Goal: Task Accomplishment & Management: Use online tool/utility

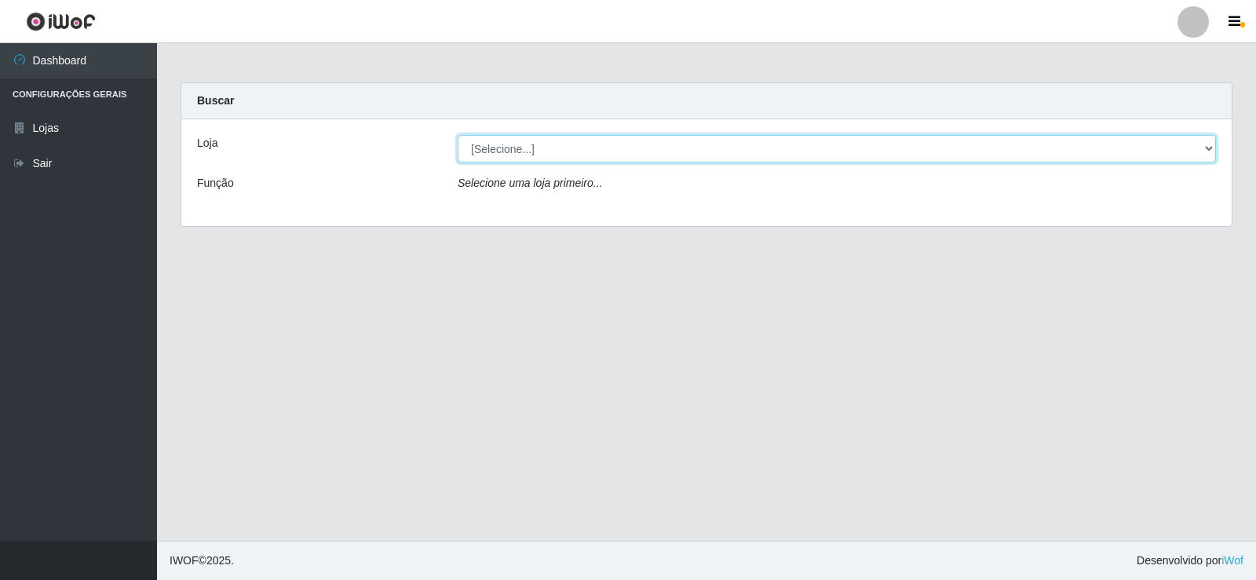
click at [1196, 148] on select "[Selecione...] Supermercado Manaira" at bounding box center [837, 148] width 758 height 27
select select "443"
click at [458, 135] on select "[Selecione...] Supermercado Manaira" at bounding box center [837, 148] width 758 height 27
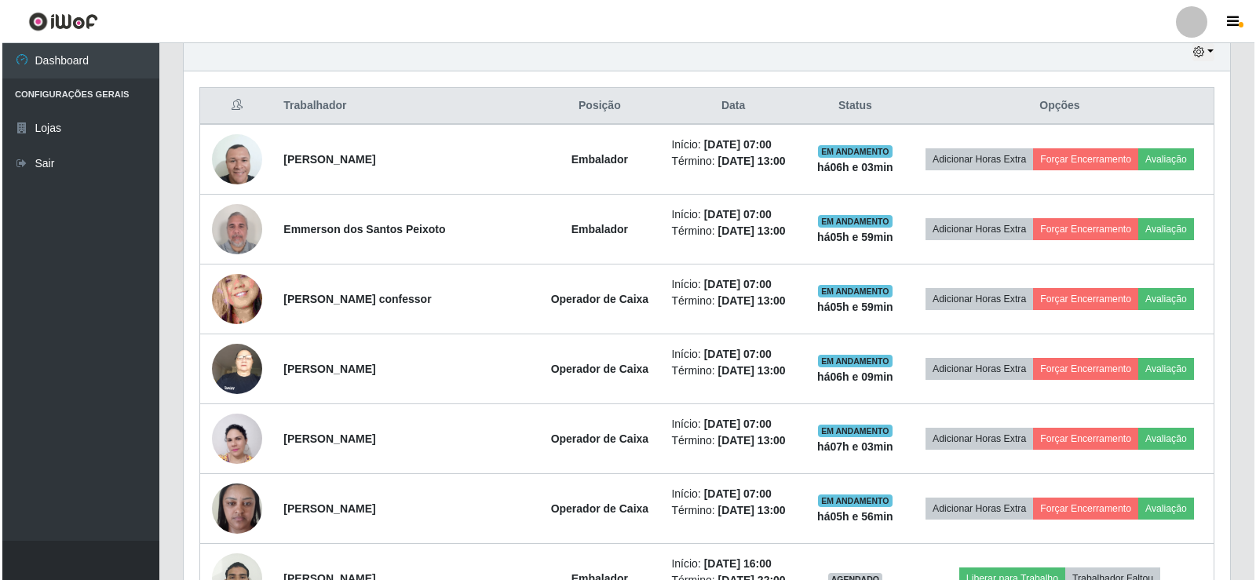
scroll to position [564, 0]
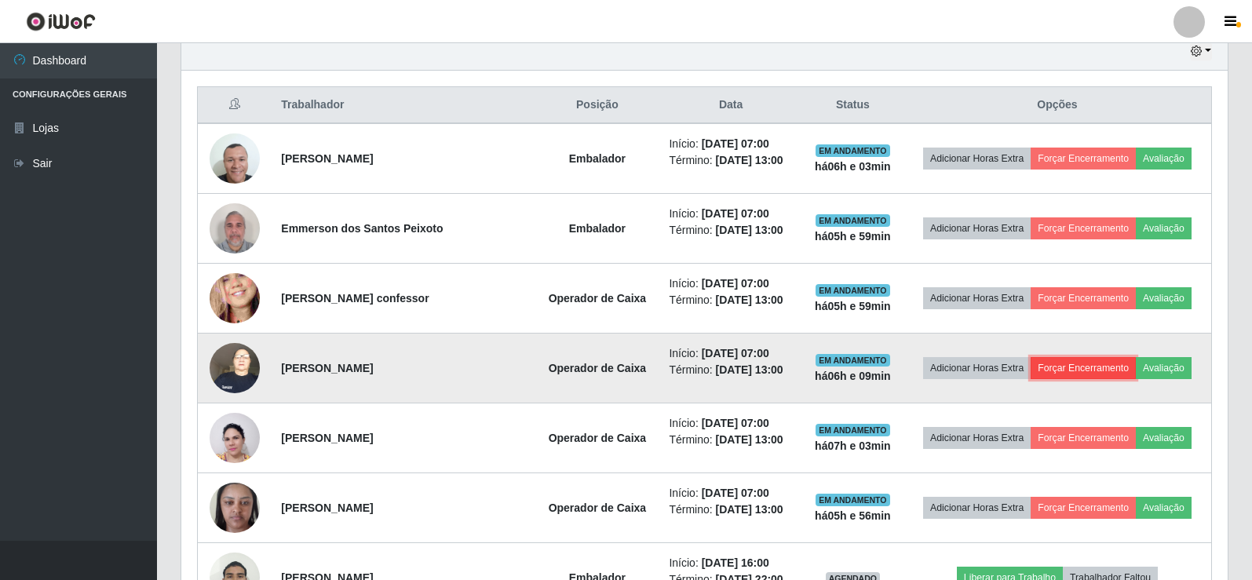
click at [1072, 370] on button "Forçar Encerramento" at bounding box center [1082, 368] width 105 height 22
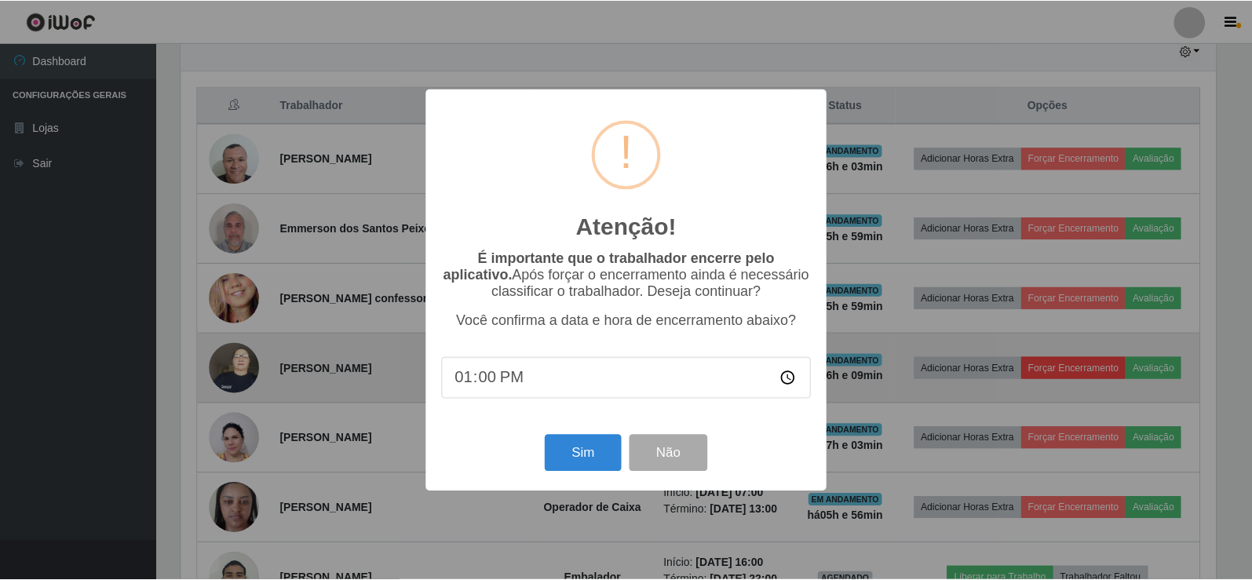
scroll to position [326, 1038]
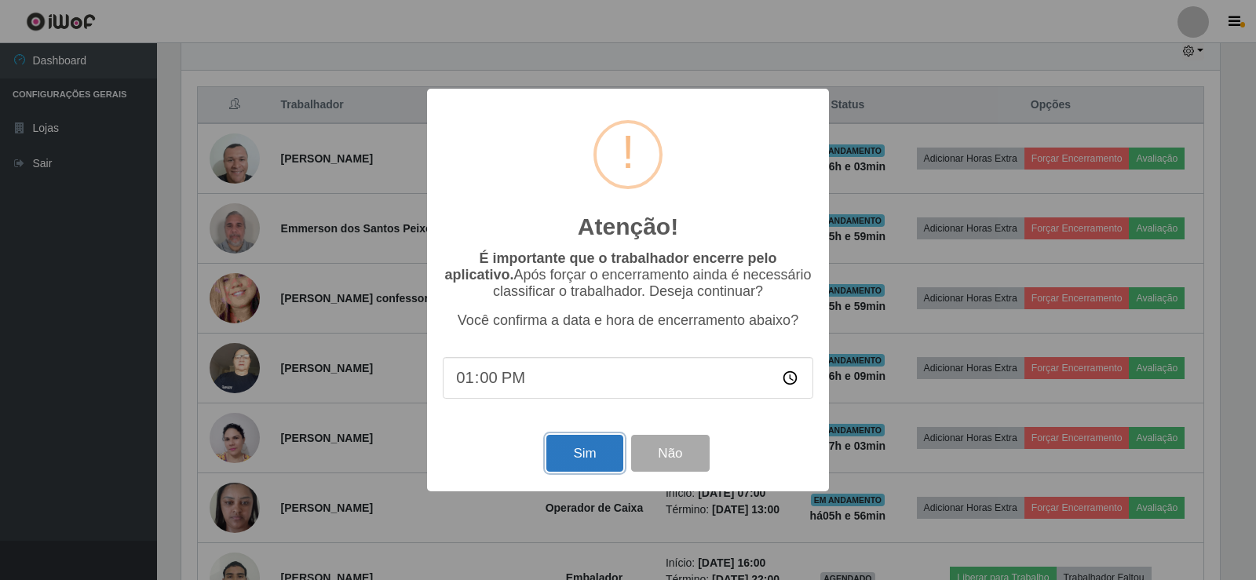
click at [578, 458] on button "Sim" at bounding box center [584, 453] width 76 height 37
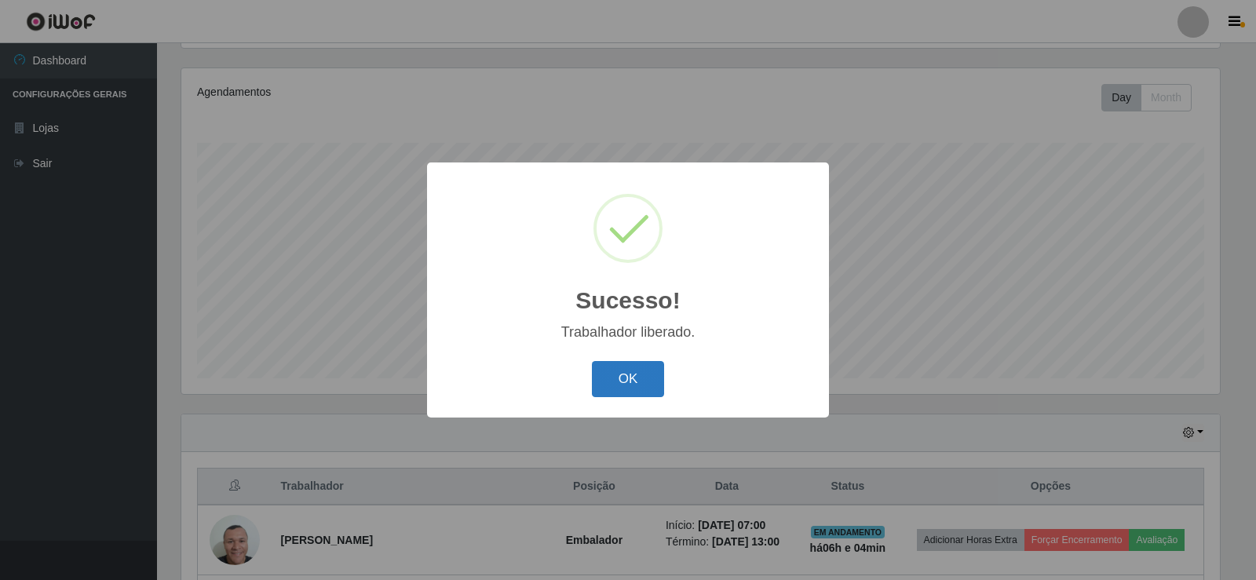
click at [631, 391] on button "OK" at bounding box center [628, 379] width 73 height 37
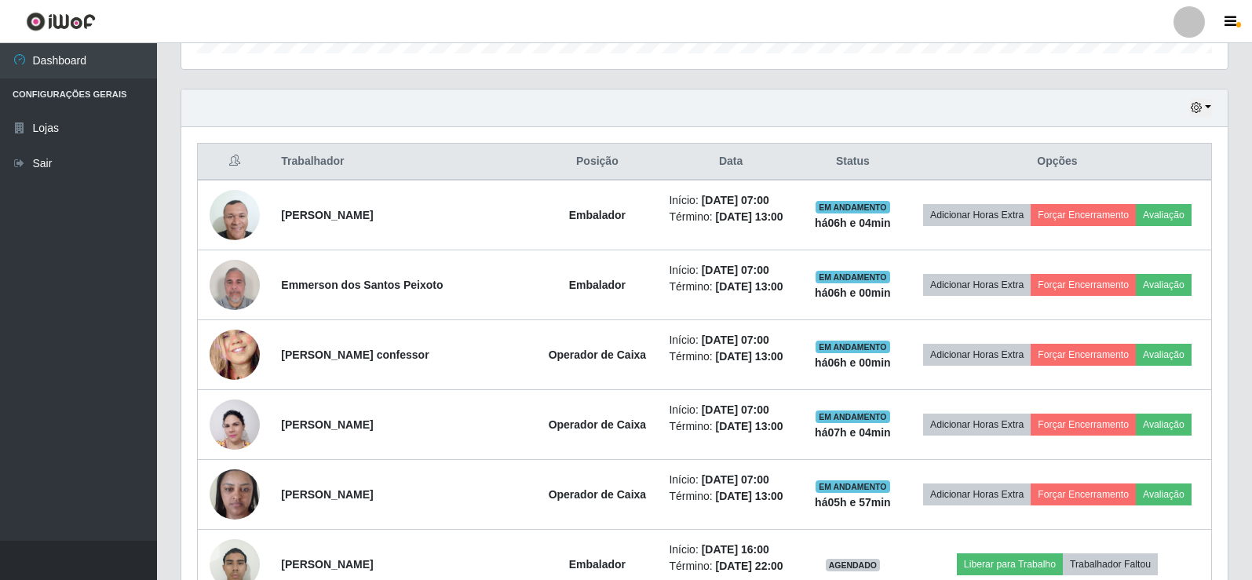
scroll to position [524, 0]
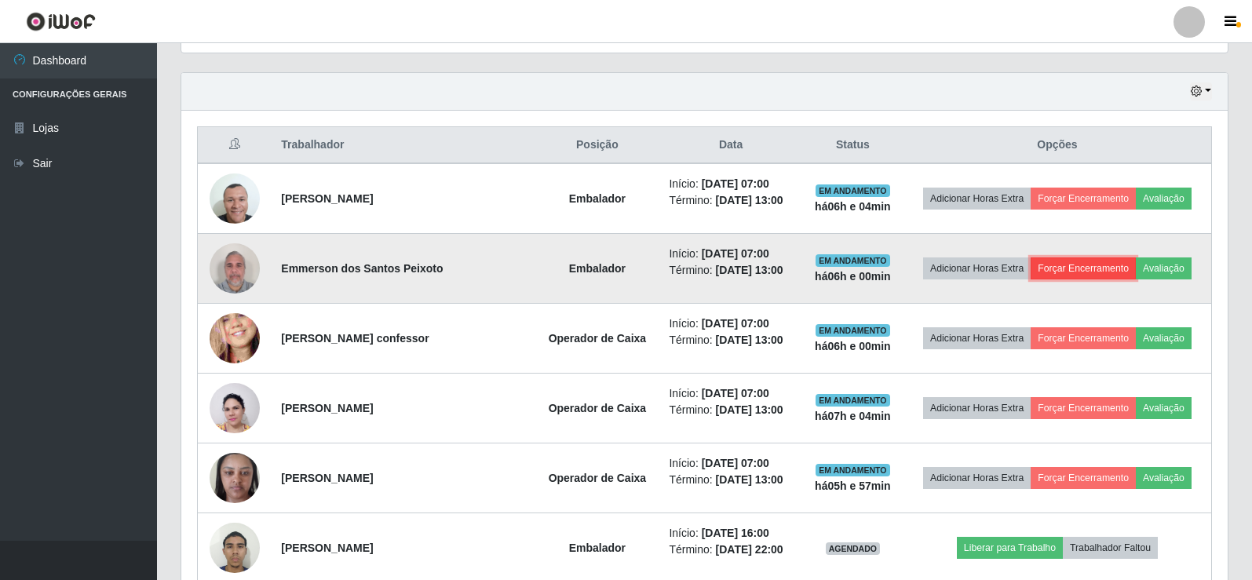
click at [1072, 271] on button "Forçar Encerramento" at bounding box center [1082, 268] width 105 height 22
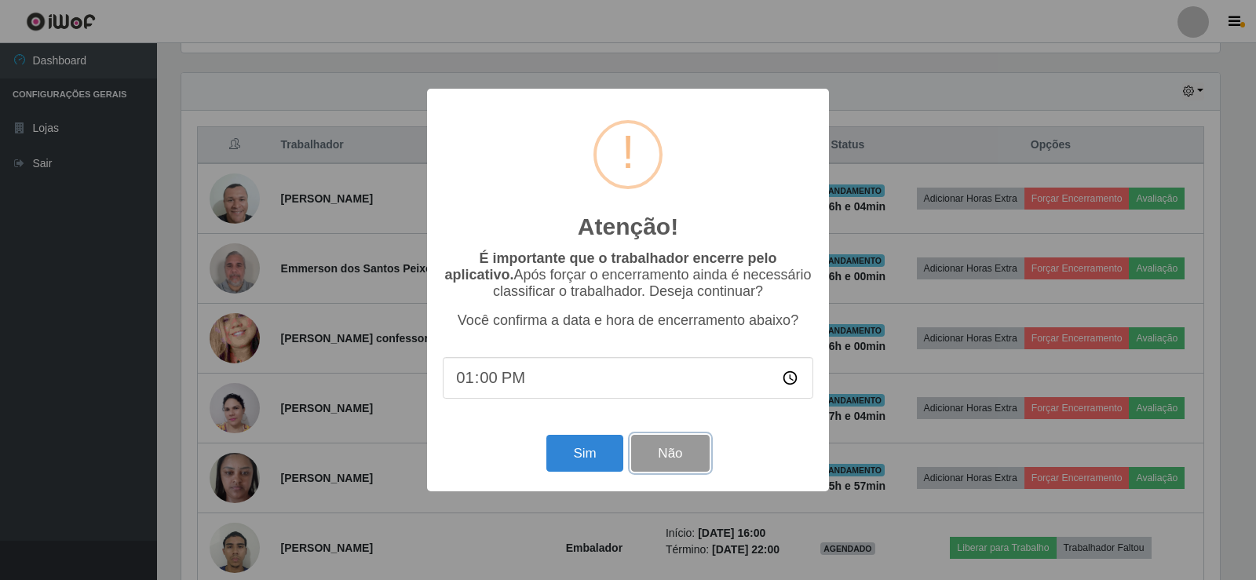
click at [665, 461] on button "Não" at bounding box center [670, 453] width 78 height 37
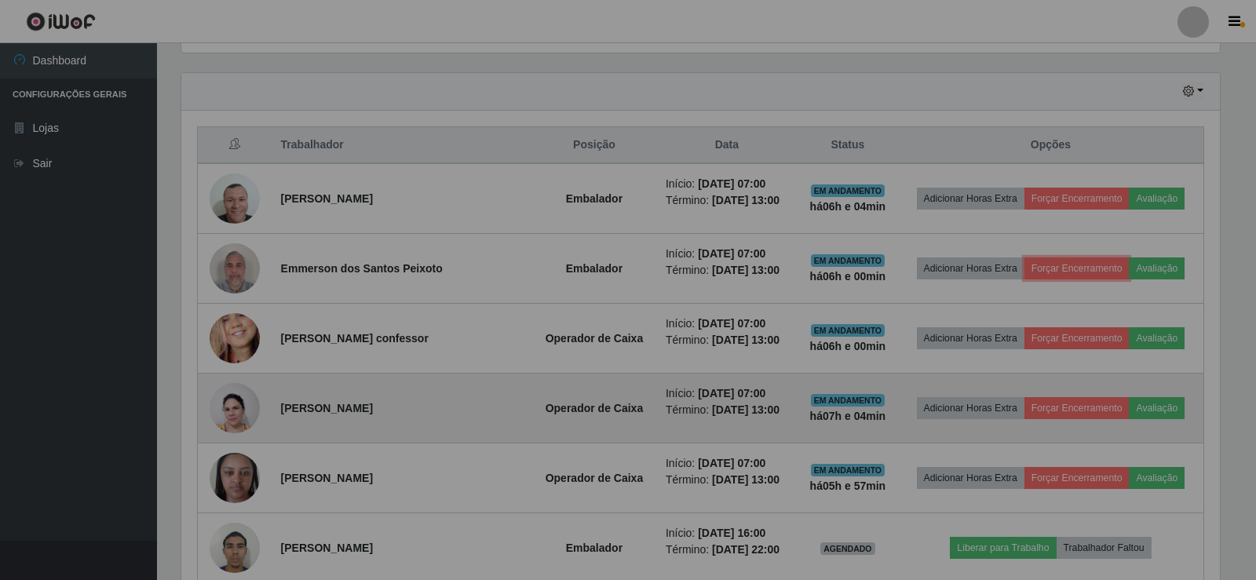
scroll to position [326, 1046]
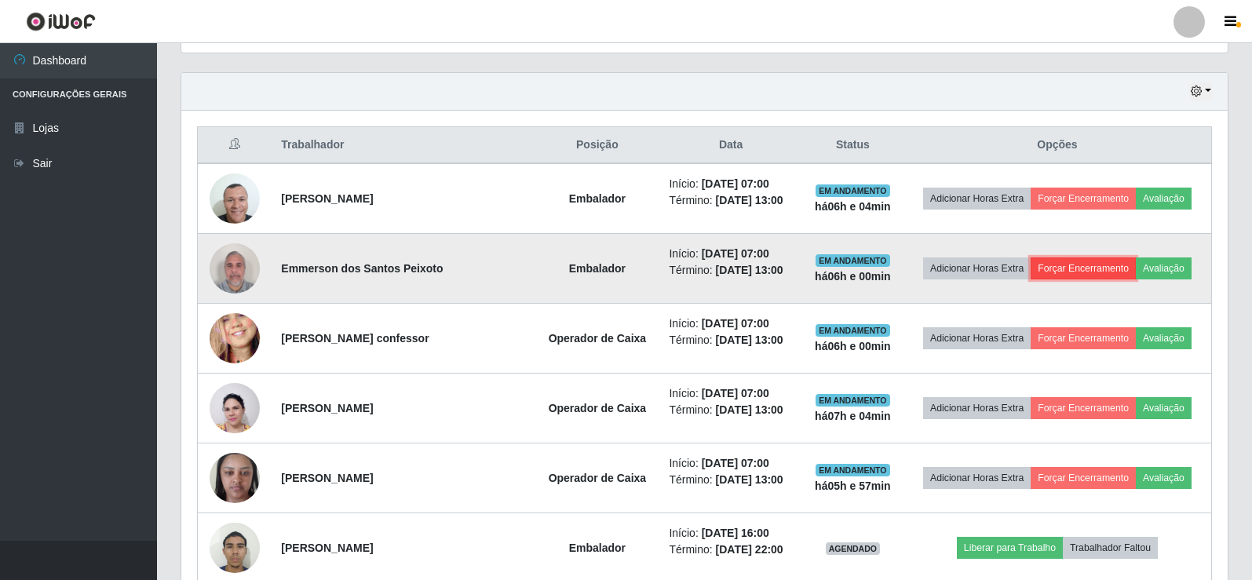
click at [1060, 268] on button "Forçar Encerramento" at bounding box center [1082, 268] width 105 height 22
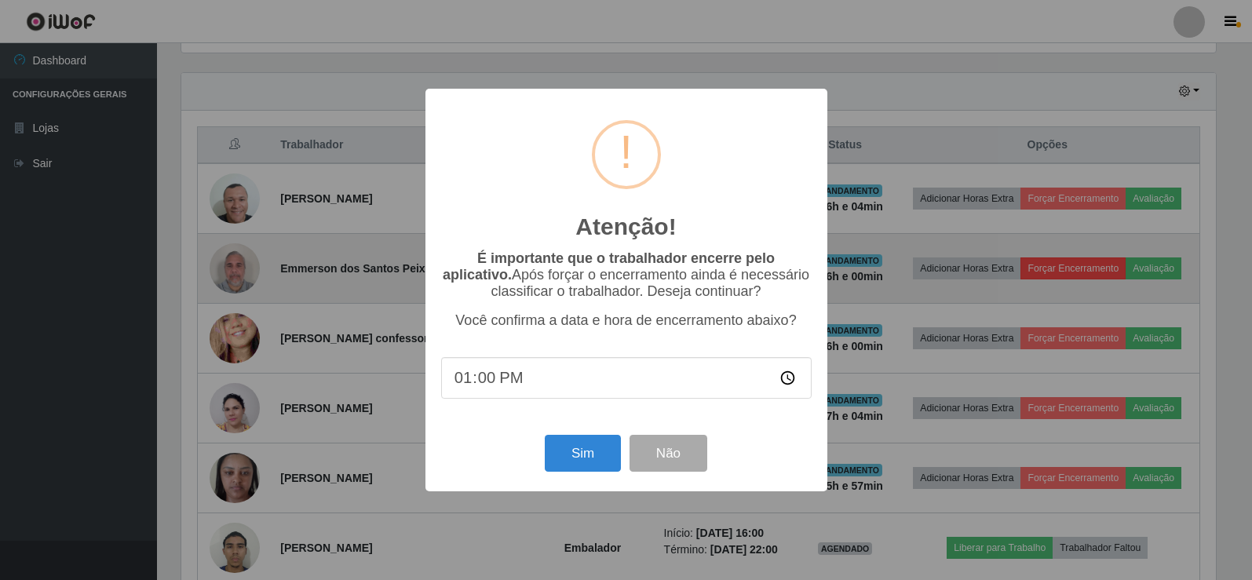
scroll to position [326, 1038]
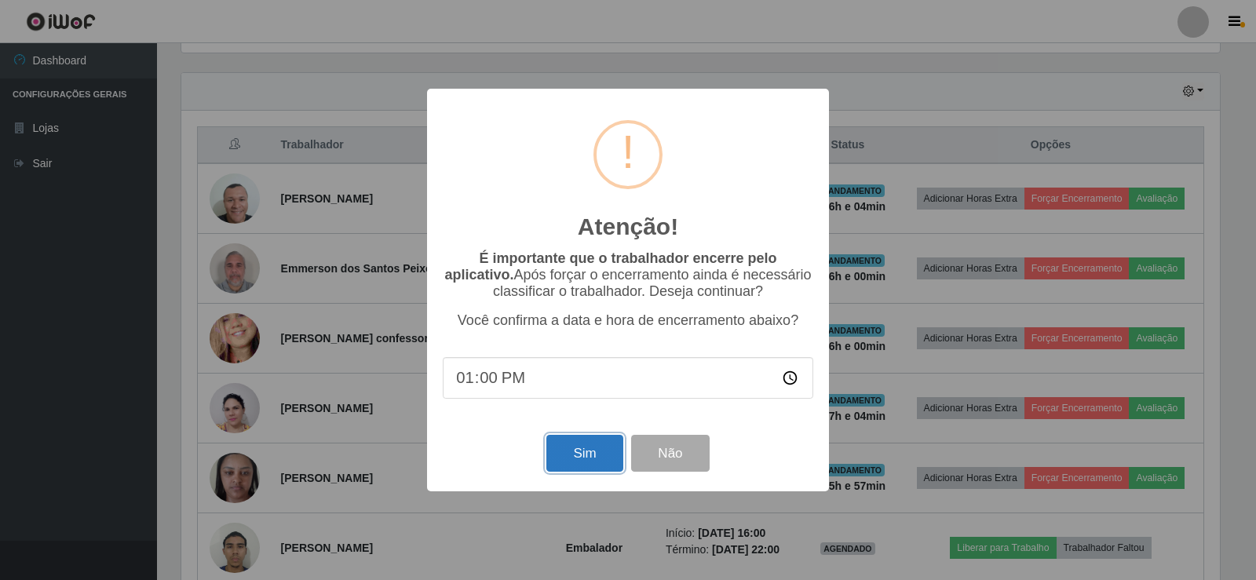
click at [569, 458] on button "Sim" at bounding box center [584, 453] width 76 height 37
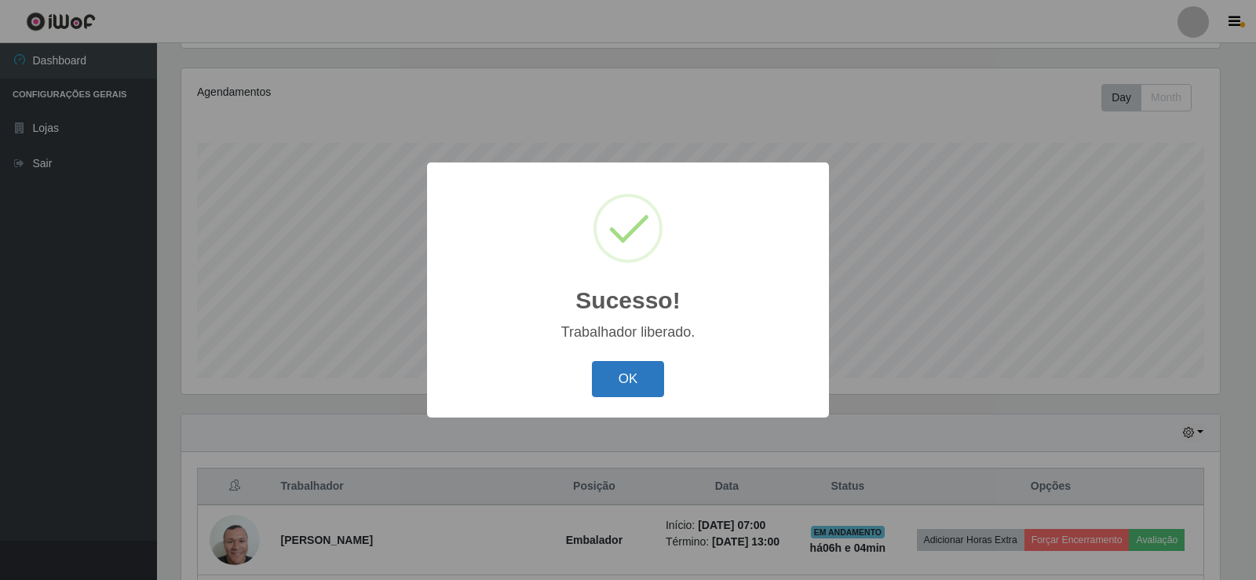
click at [618, 376] on button "OK" at bounding box center [628, 379] width 73 height 37
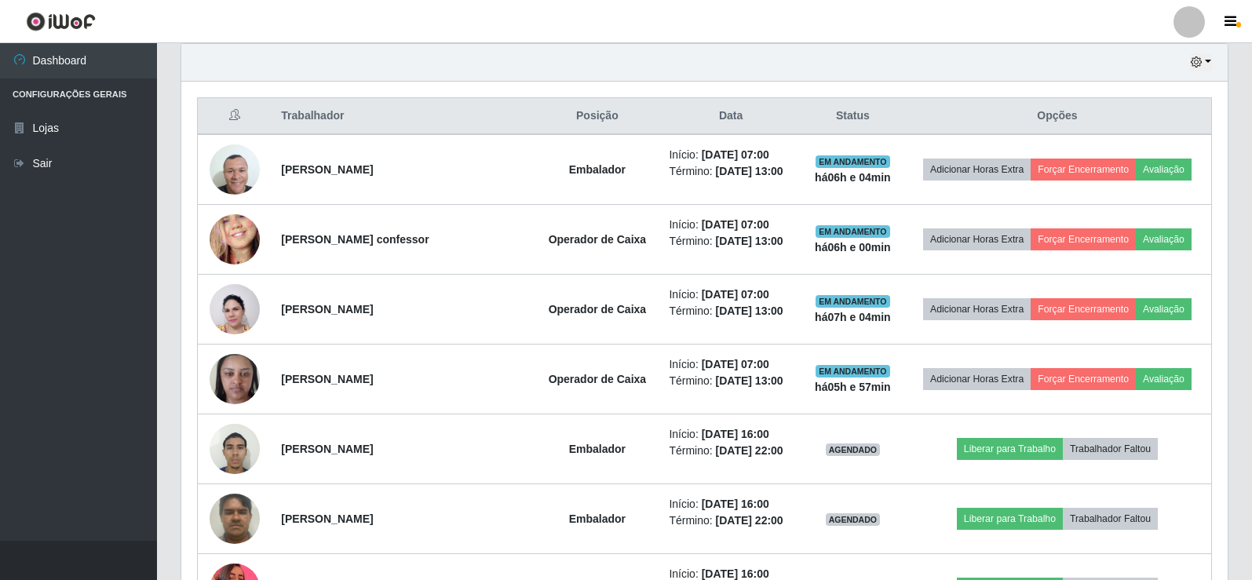
scroll to position [557, 0]
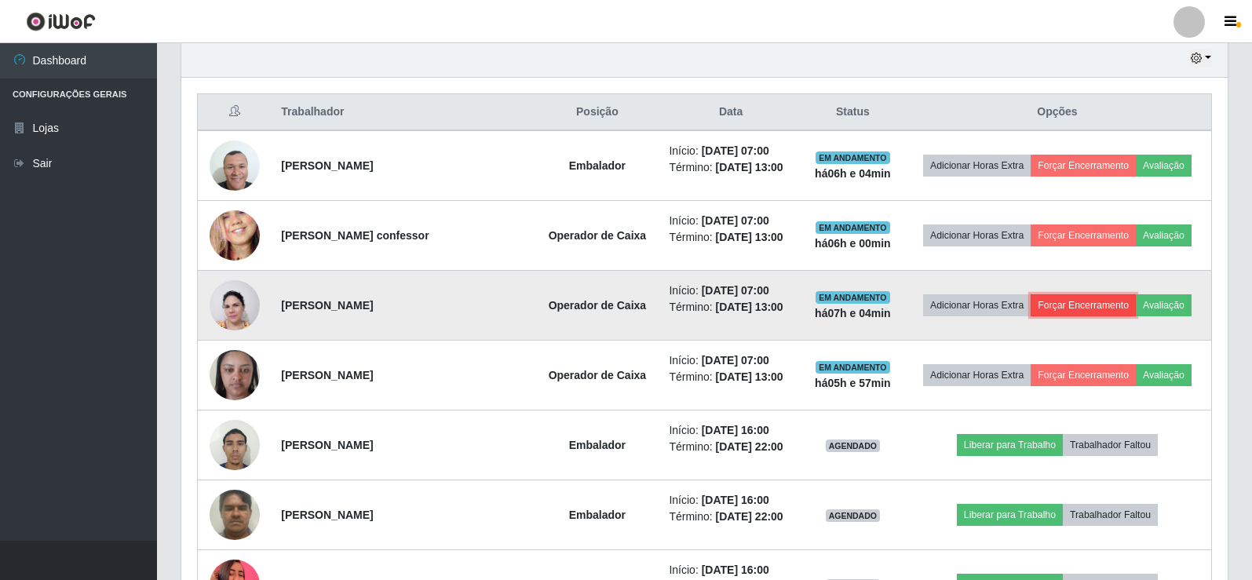
click at [1050, 304] on button "Forçar Encerramento" at bounding box center [1082, 305] width 105 height 22
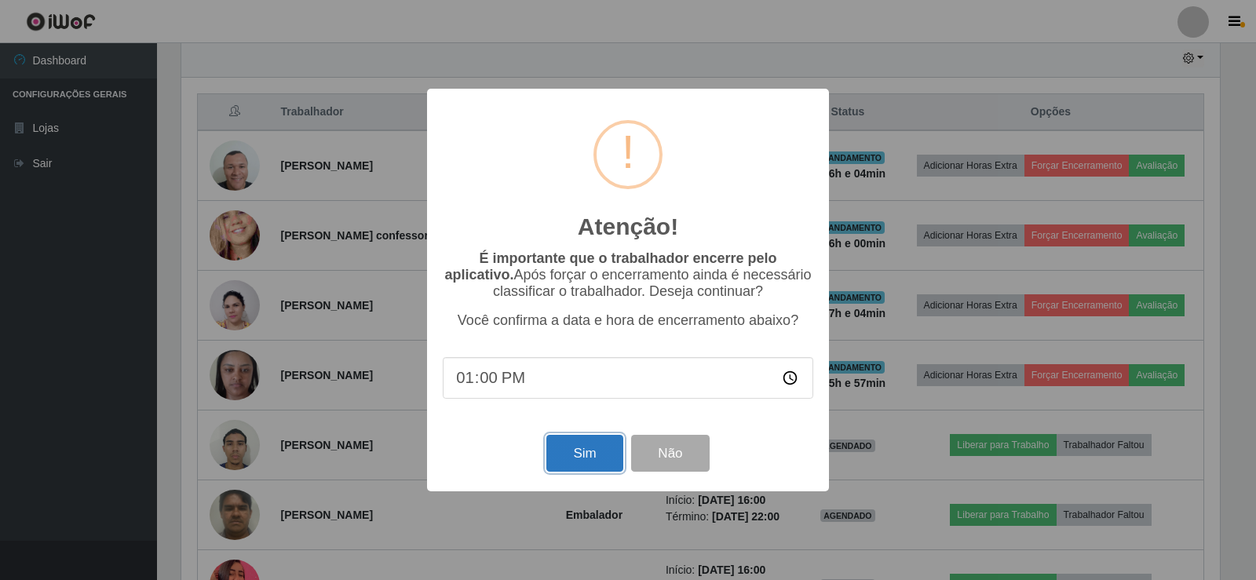
click at [579, 465] on button "Sim" at bounding box center [584, 453] width 76 height 37
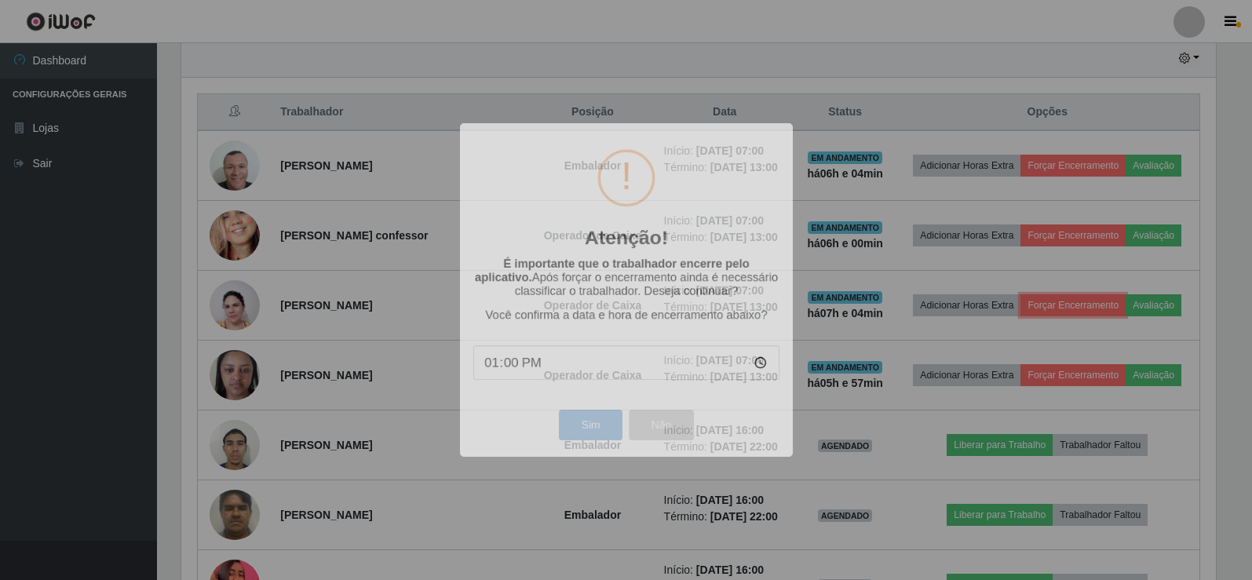
scroll to position [0, 0]
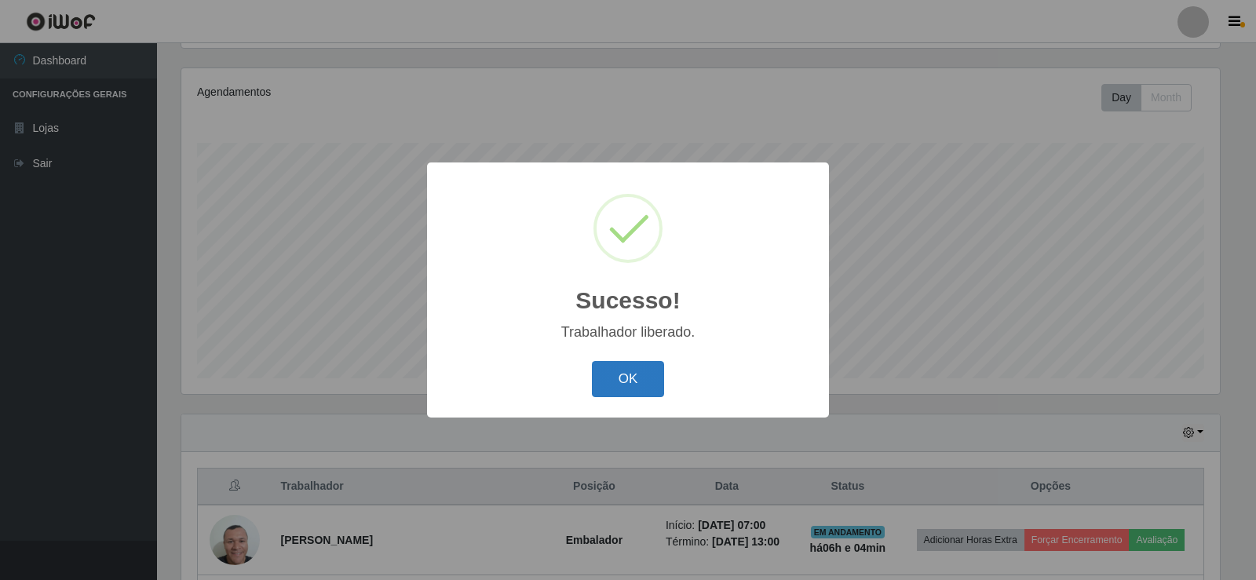
click at [640, 374] on button "OK" at bounding box center [628, 379] width 73 height 37
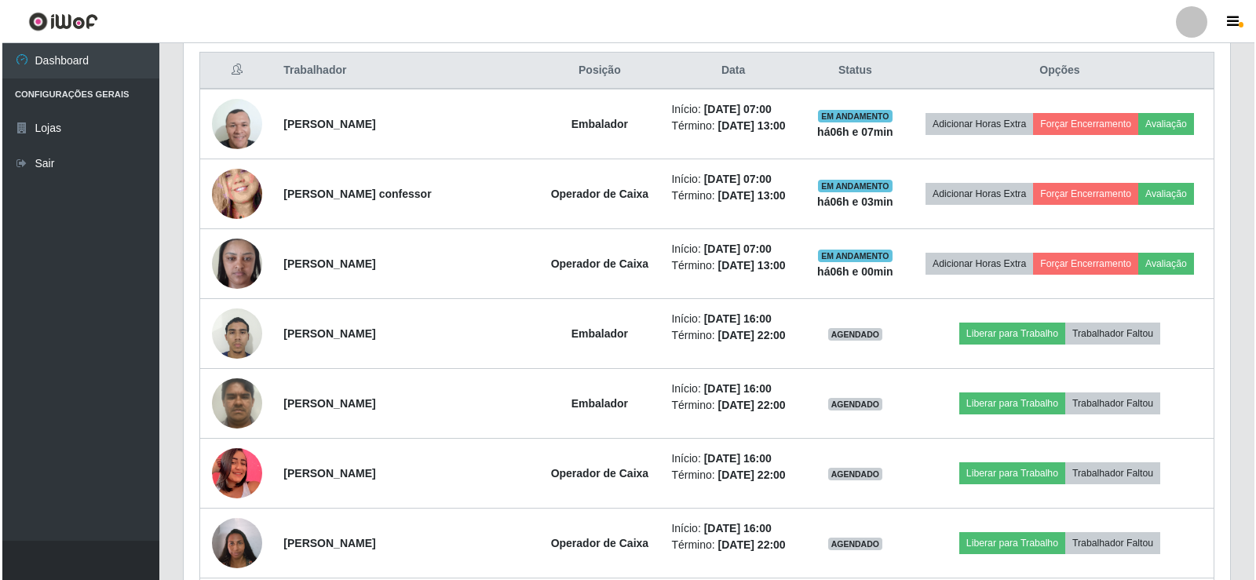
scroll to position [604, 0]
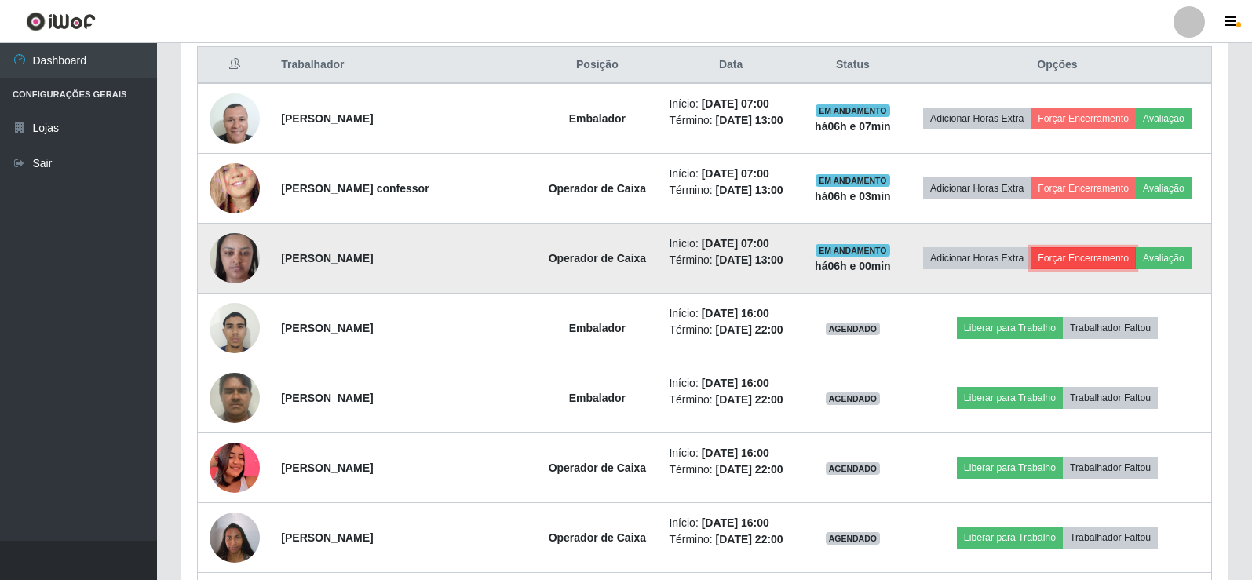
click at [1063, 261] on button "Forçar Encerramento" at bounding box center [1082, 258] width 105 height 22
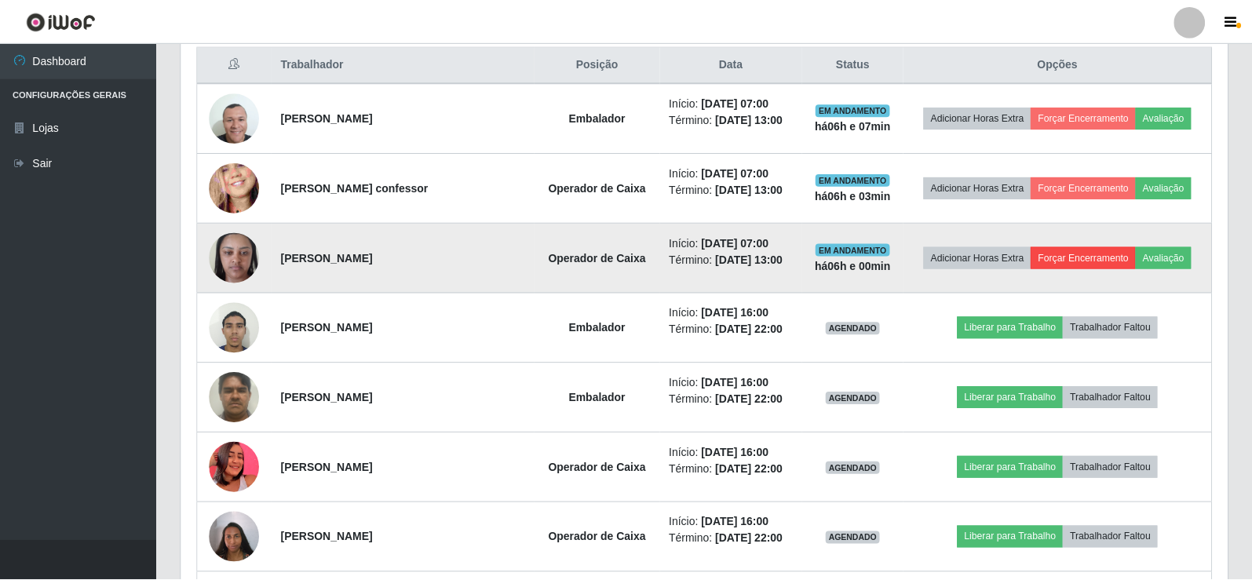
scroll to position [326, 1038]
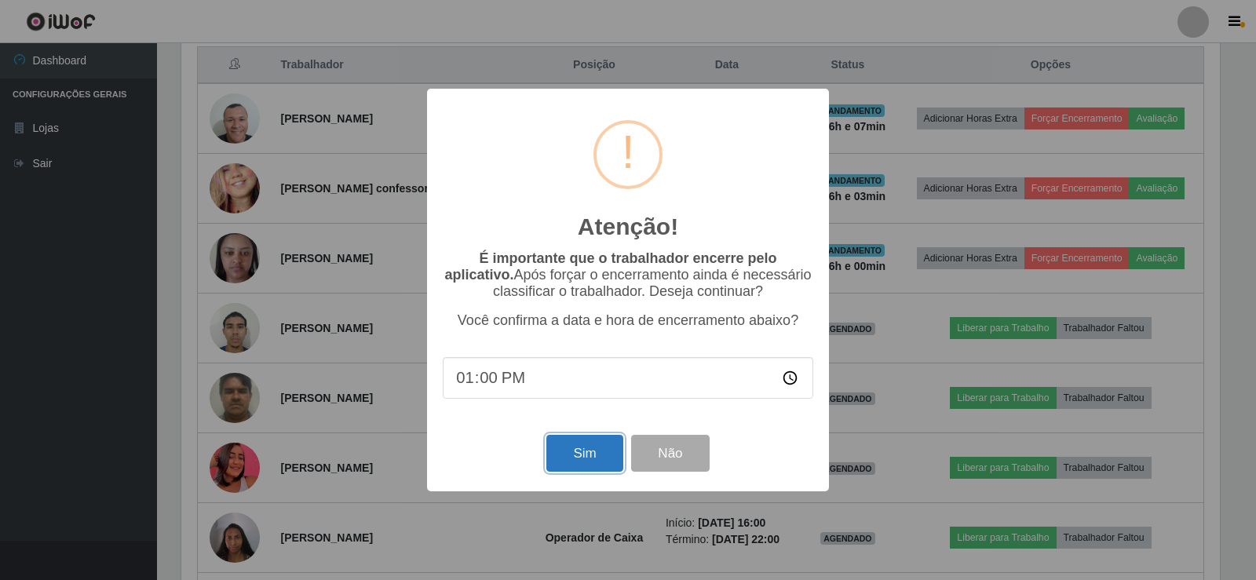
click at [594, 458] on button "Sim" at bounding box center [584, 453] width 76 height 37
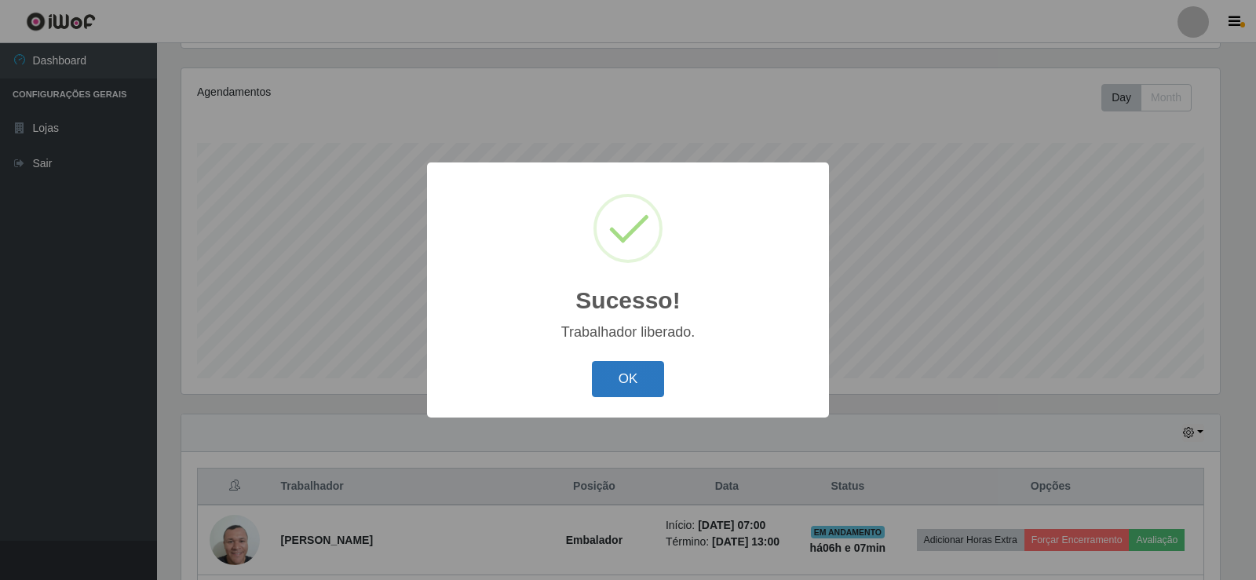
click at [632, 384] on button "OK" at bounding box center [628, 379] width 73 height 37
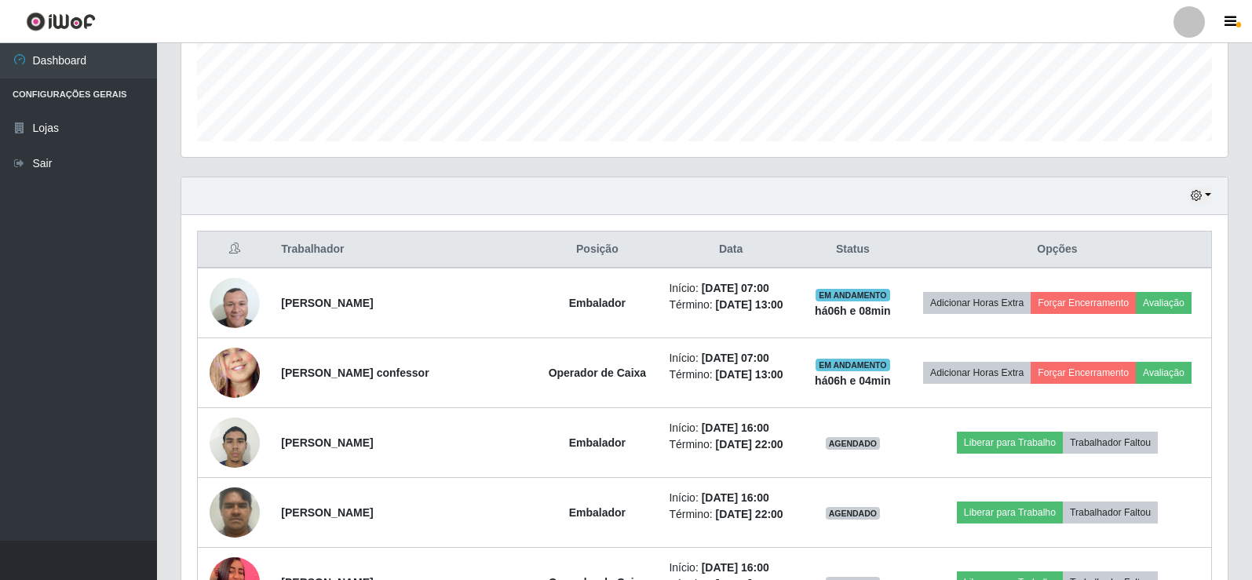
scroll to position [467, 0]
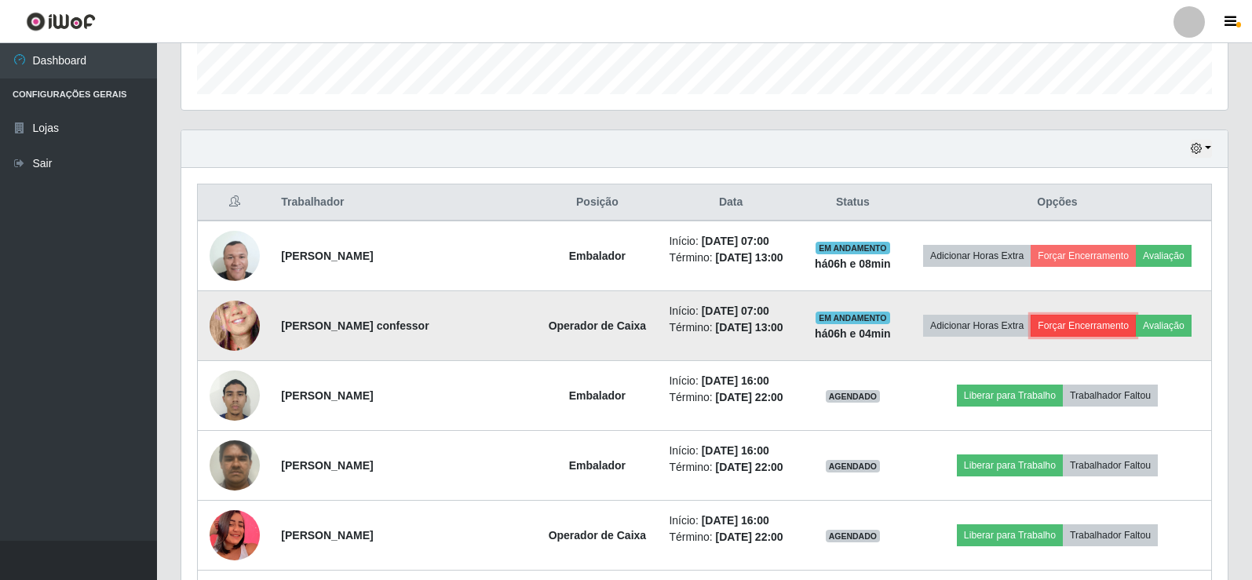
click at [1054, 331] on button "Forçar Encerramento" at bounding box center [1082, 326] width 105 height 22
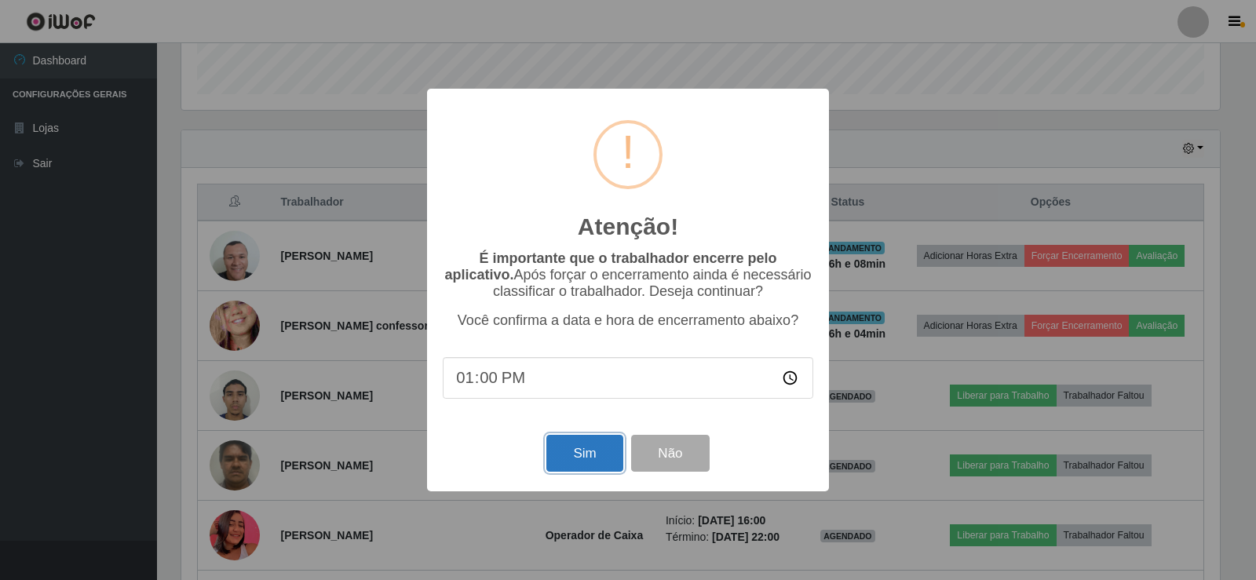
click at [581, 469] on button "Sim" at bounding box center [584, 453] width 76 height 37
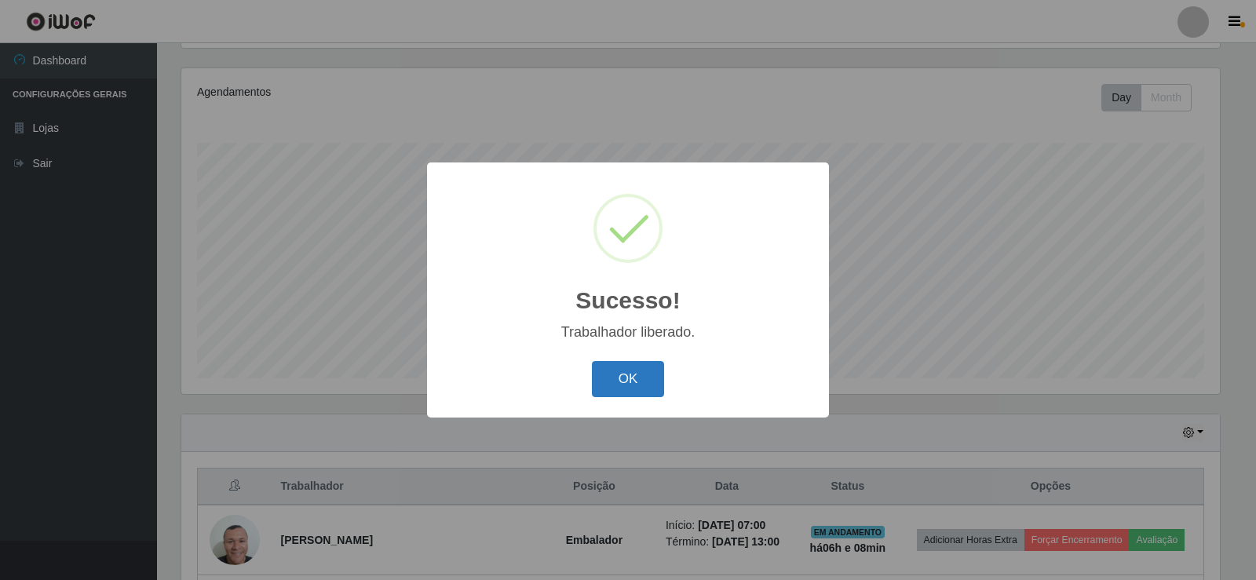
click at [624, 385] on button "OK" at bounding box center [628, 379] width 73 height 37
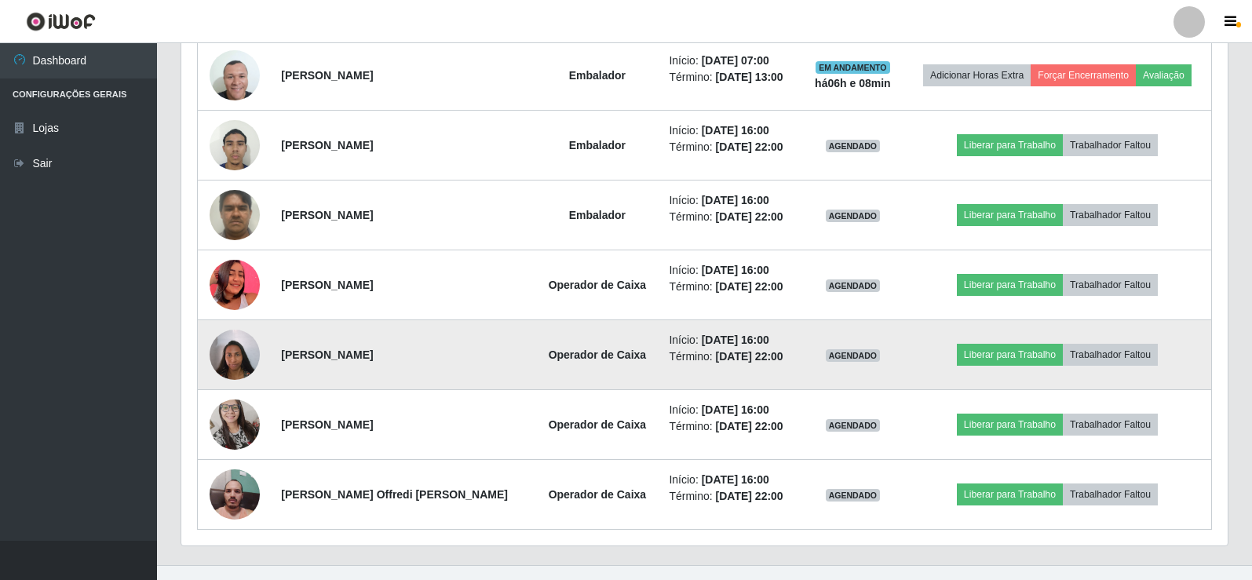
scroll to position [672, 0]
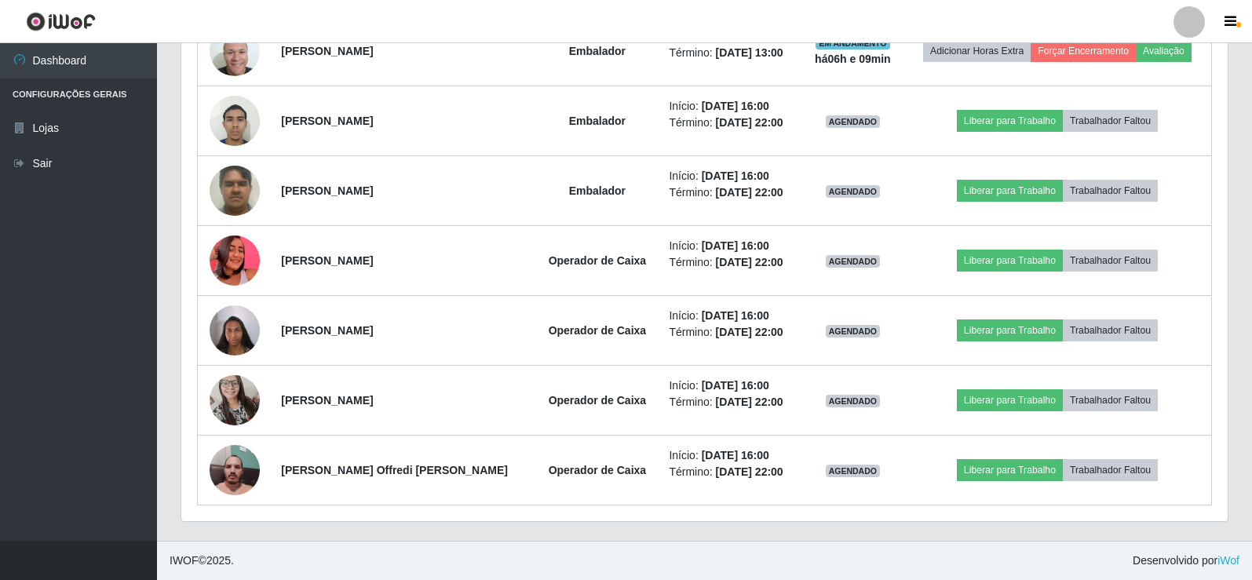
click at [73, 477] on ul "Dashboard Configurações Gerais Lojas Sair" at bounding box center [78, 292] width 157 height 498
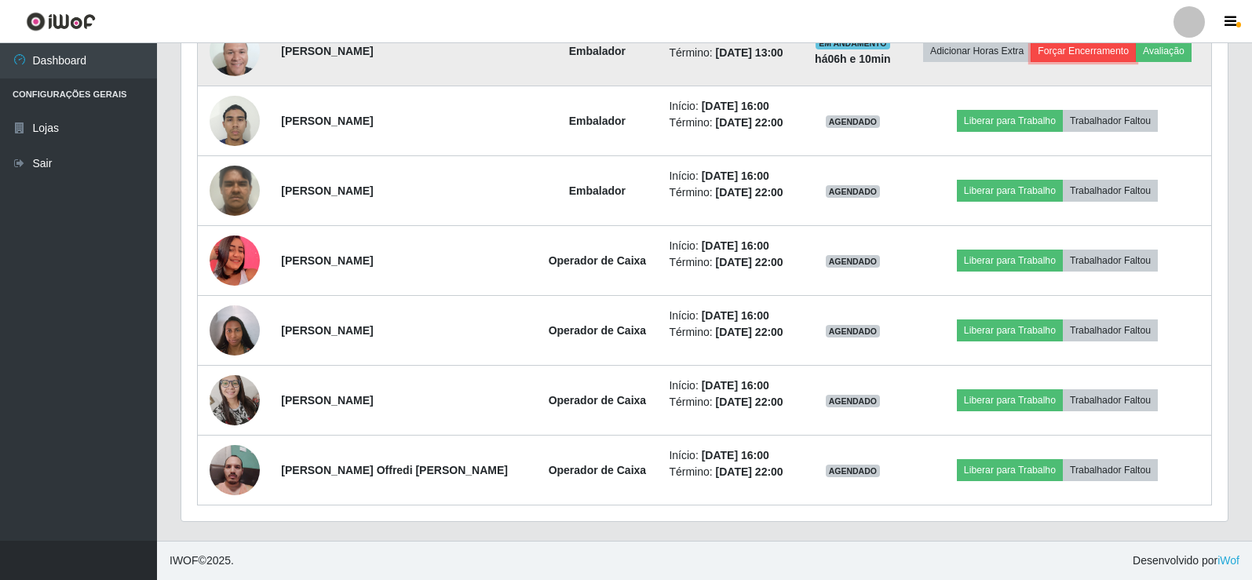
click at [1077, 53] on button "Forçar Encerramento" at bounding box center [1082, 51] width 105 height 22
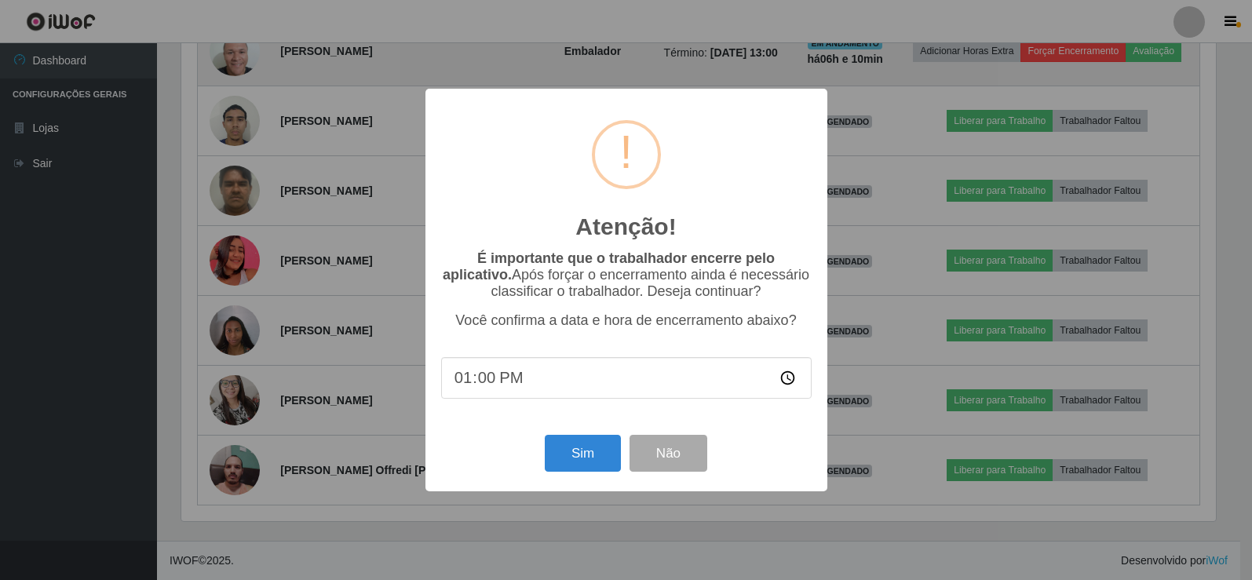
scroll to position [326, 1038]
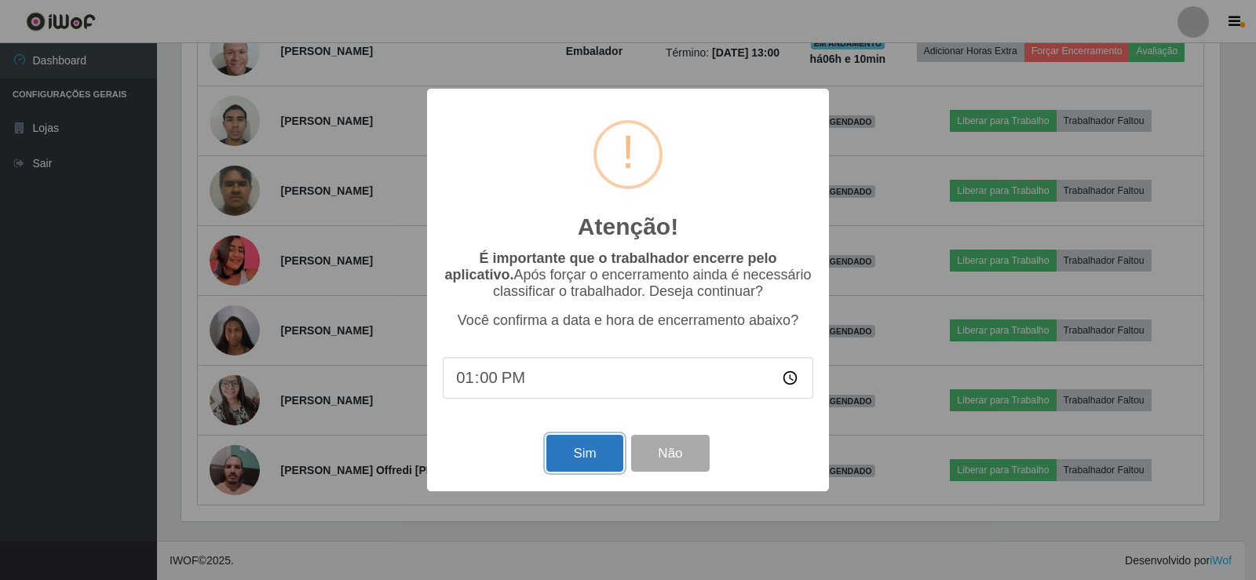
click at [558, 458] on button "Sim" at bounding box center [584, 453] width 76 height 37
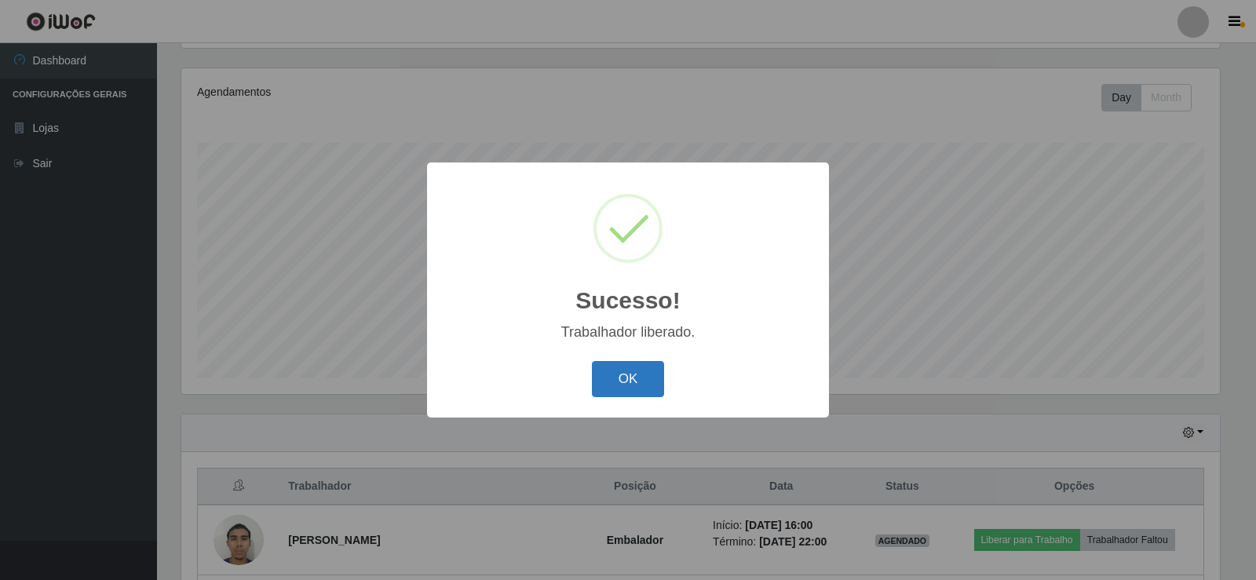
click at [633, 381] on button "OK" at bounding box center [628, 379] width 73 height 37
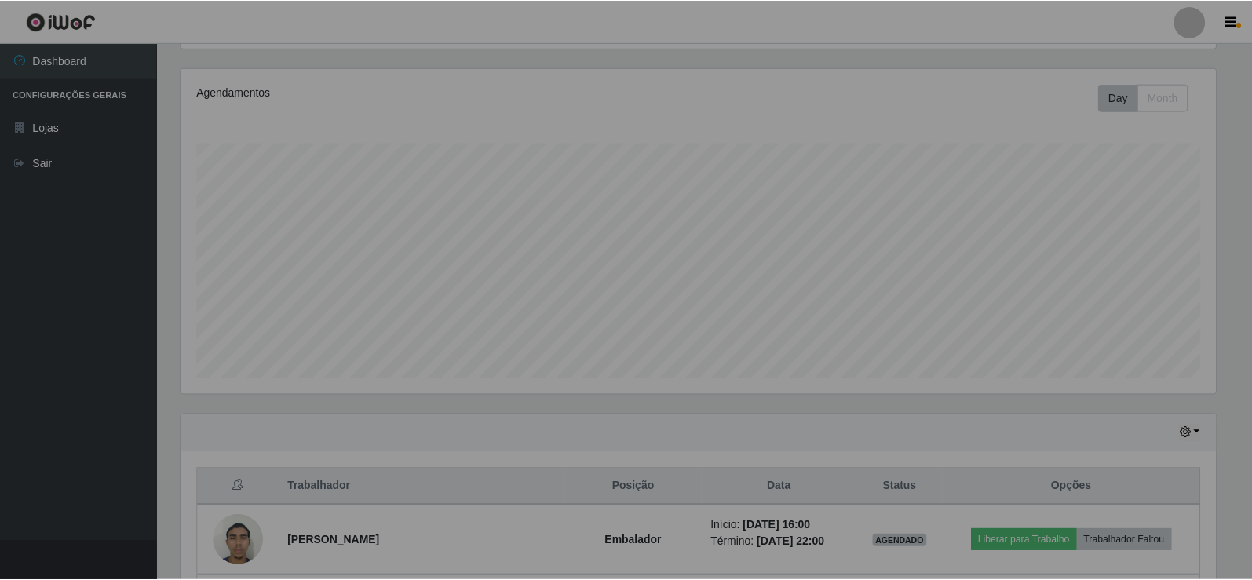
scroll to position [326, 1046]
